Goal: Check status: Check status

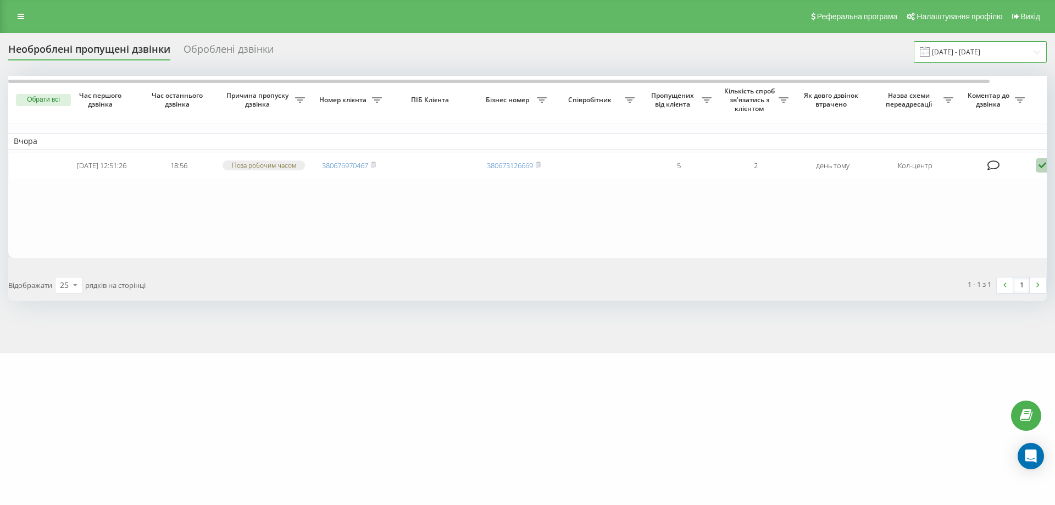
click at [977, 54] on input "[DATE] - [DATE]" at bounding box center [980, 51] width 133 height 21
click at [535, 229] on table "Вчора 2025-09-20 12:51:26 18:56 Поза робочим часом 380676970467 380673126669 5 …" at bounding box center [557, 167] width 1099 height 182
click at [979, 53] on input "[DATE] - [DATE]" at bounding box center [980, 51] width 133 height 21
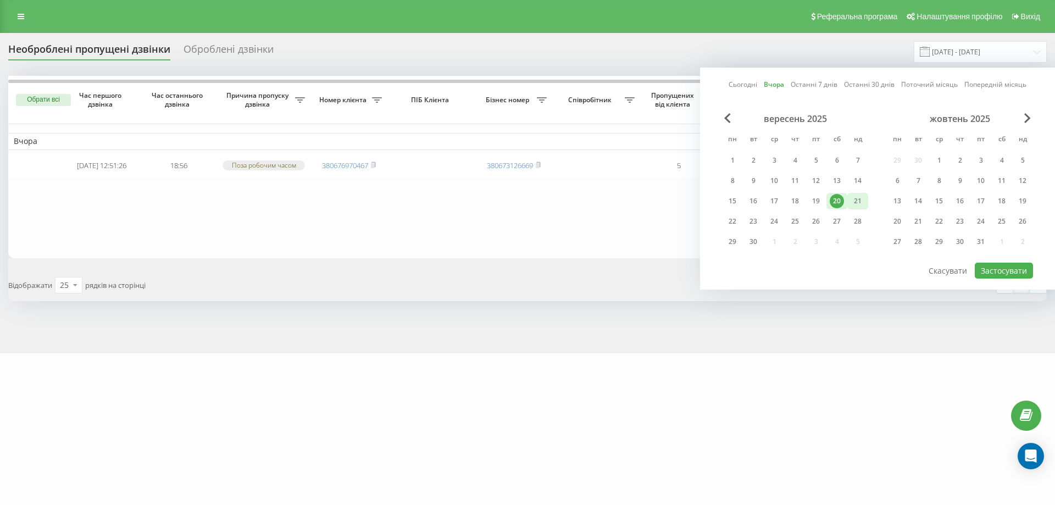
click at [849, 197] on div "21" at bounding box center [858, 201] width 21 height 16
click at [1018, 270] on button "Застосувати" at bounding box center [1004, 271] width 58 height 16
type input "[DATE] - [DATE]"
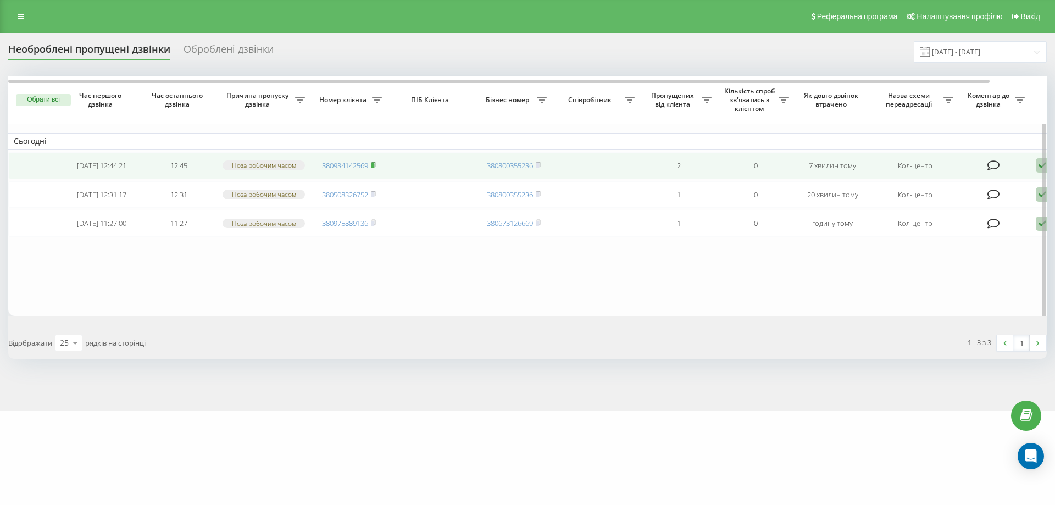
click at [375, 165] on icon at bounding box center [373, 165] width 5 height 7
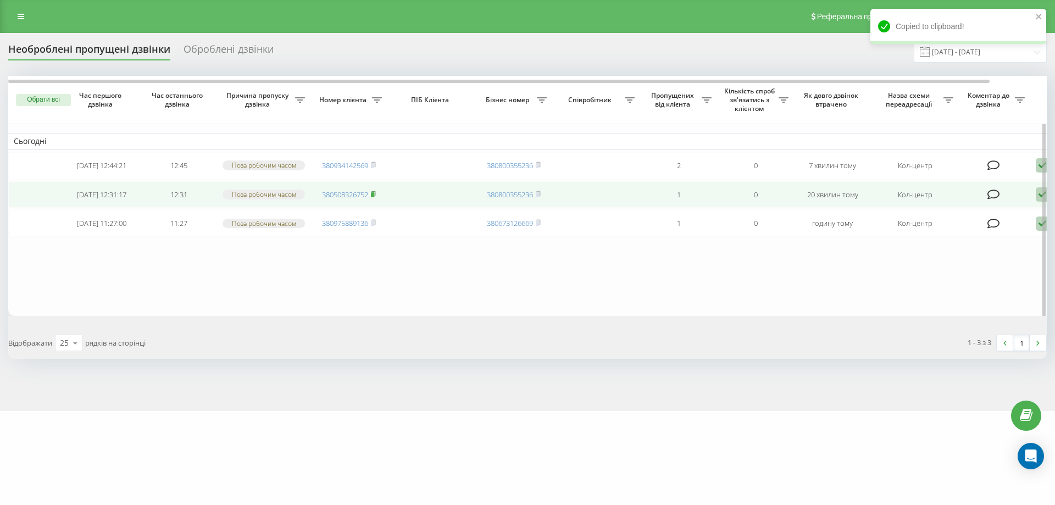
click at [374, 197] on rect at bounding box center [372, 194] width 3 height 5
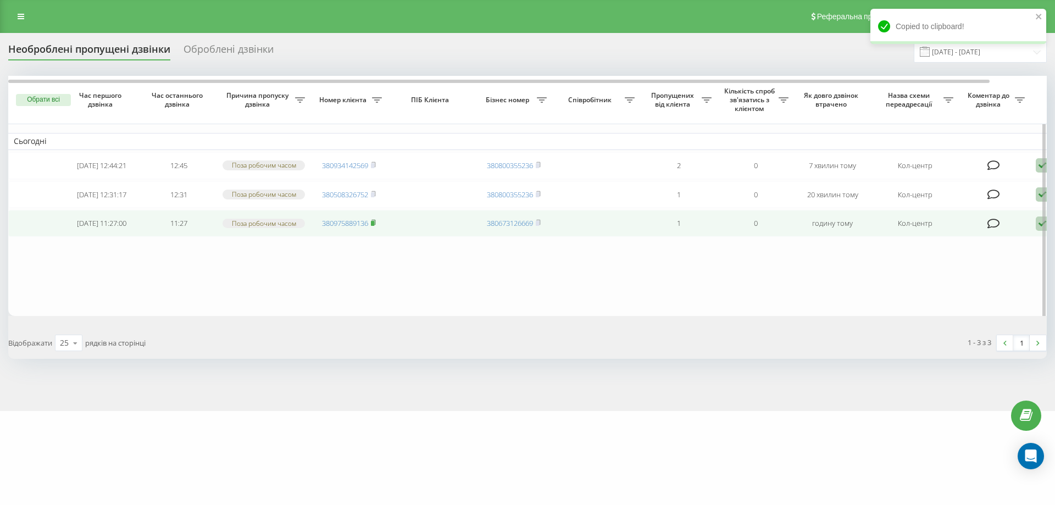
click at [374, 226] on rect at bounding box center [372, 223] width 3 height 5
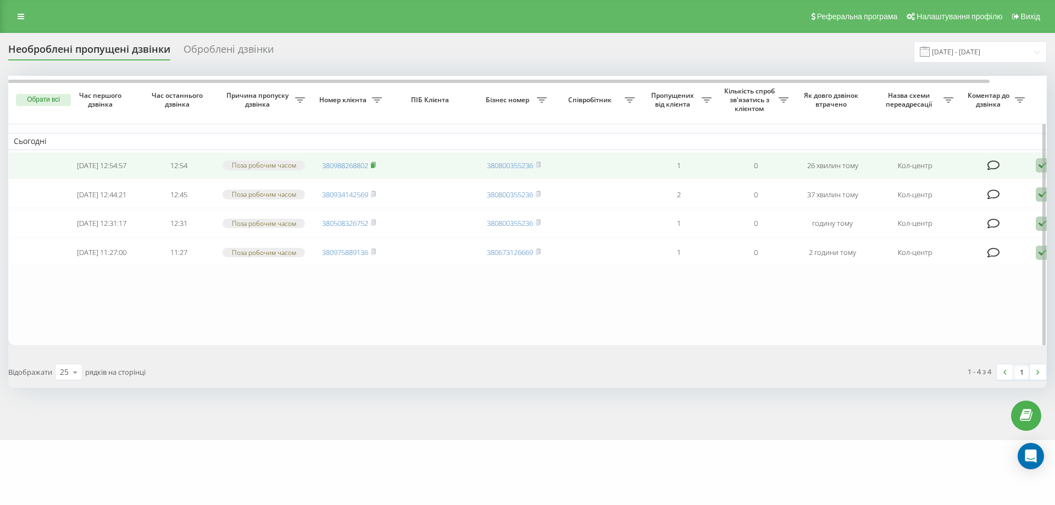
click at [374, 168] on rect at bounding box center [372, 165] width 3 height 5
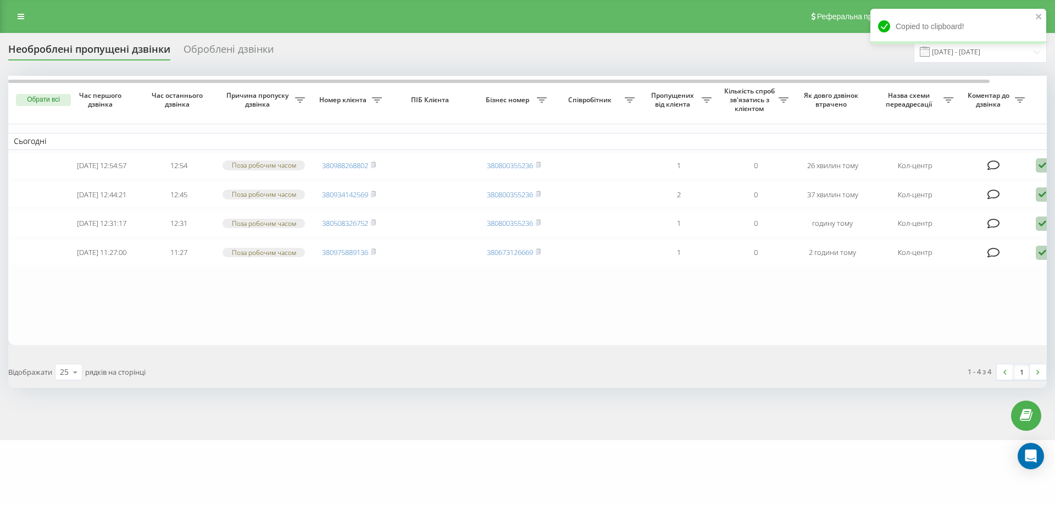
click at [997, 49] on div "Copied to clipboard!" at bounding box center [959, 30] width 176 height 43
click at [996, 51] on div "Copied to clipboard!" at bounding box center [959, 30] width 176 height 43
click at [1018, 51] on div "Copied to clipboard!" at bounding box center [959, 30] width 176 height 43
click at [1036, 51] on div "Copied to clipboard!" at bounding box center [959, 30] width 176 height 43
click at [1036, 56] on input "[DATE] - [DATE]" at bounding box center [980, 51] width 133 height 21
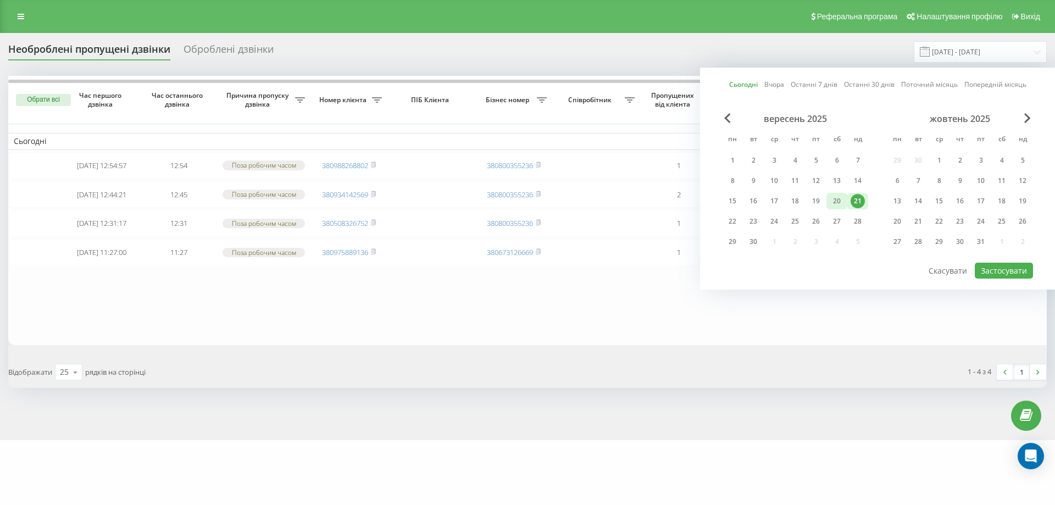
click at [842, 198] on div "20" at bounding box center [837, 201] width 14 height 14
click at [997, 277] on button "Застосувати" at bounding box center [1004, 271] width 58 height 16
type input "[DATE] - [DATE]"
